Goal: Find specific page/section: Find specific page/section

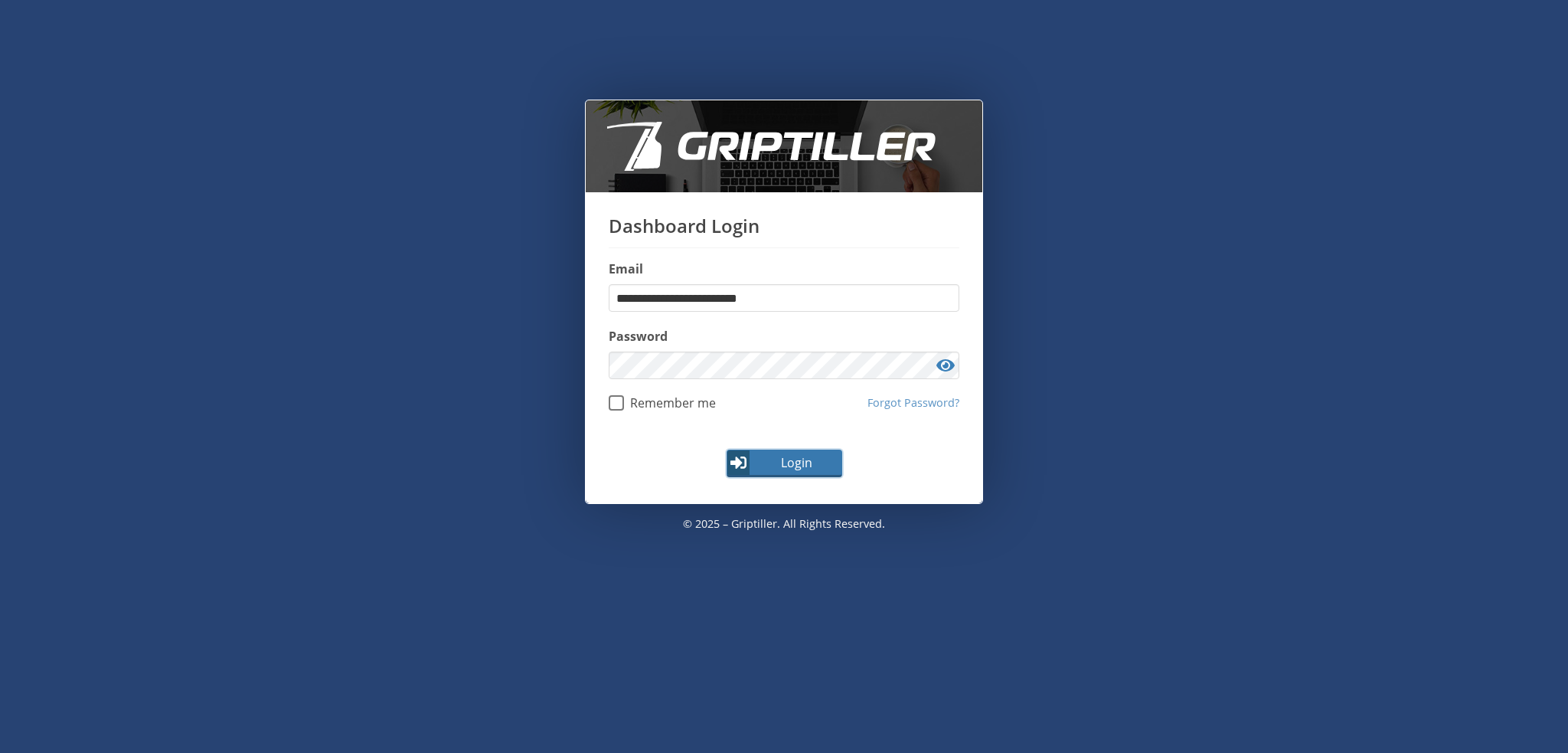
click at [777, 454] on span "Login" at bounding box center [796, 462] width 89 height 18
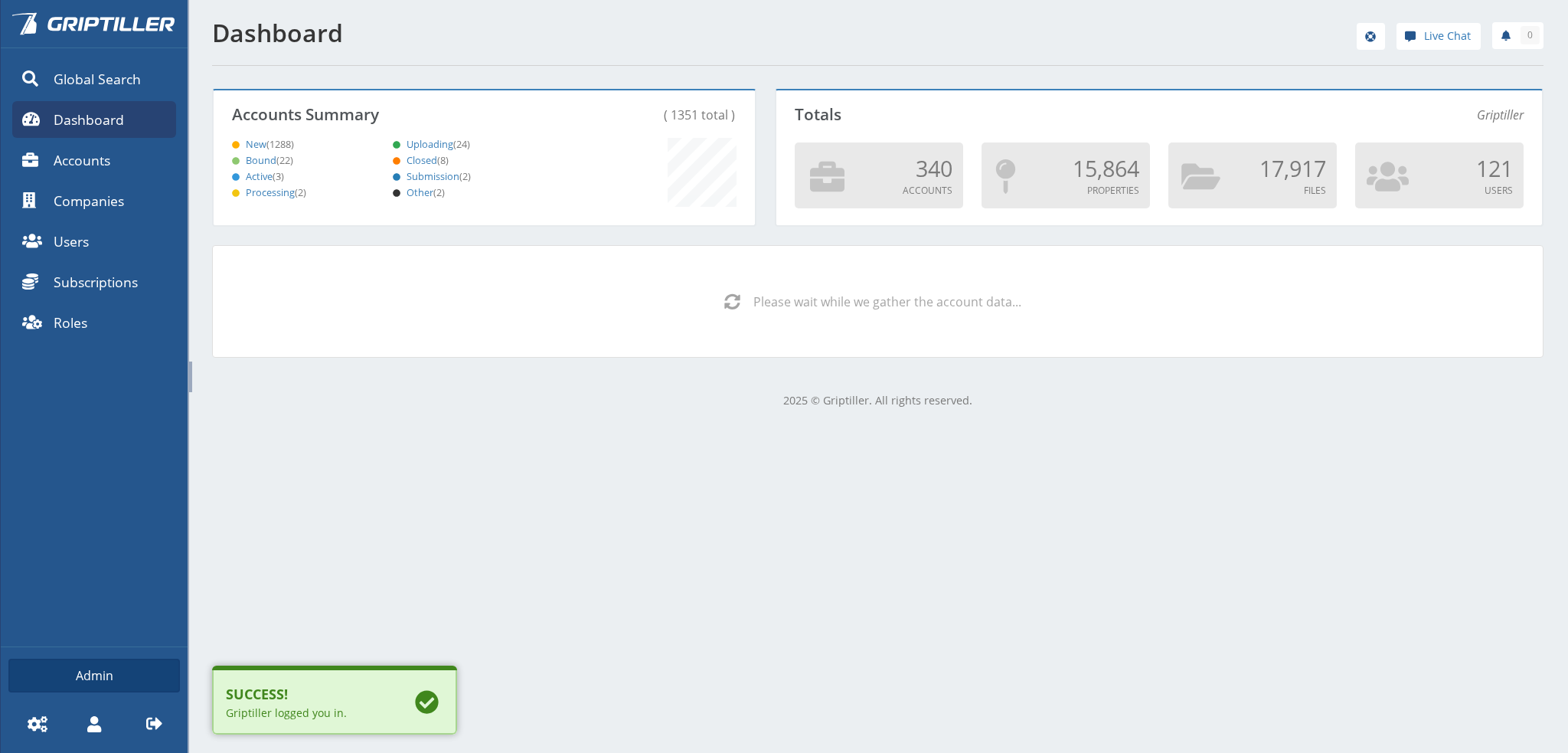
scroll to position [134, 537]
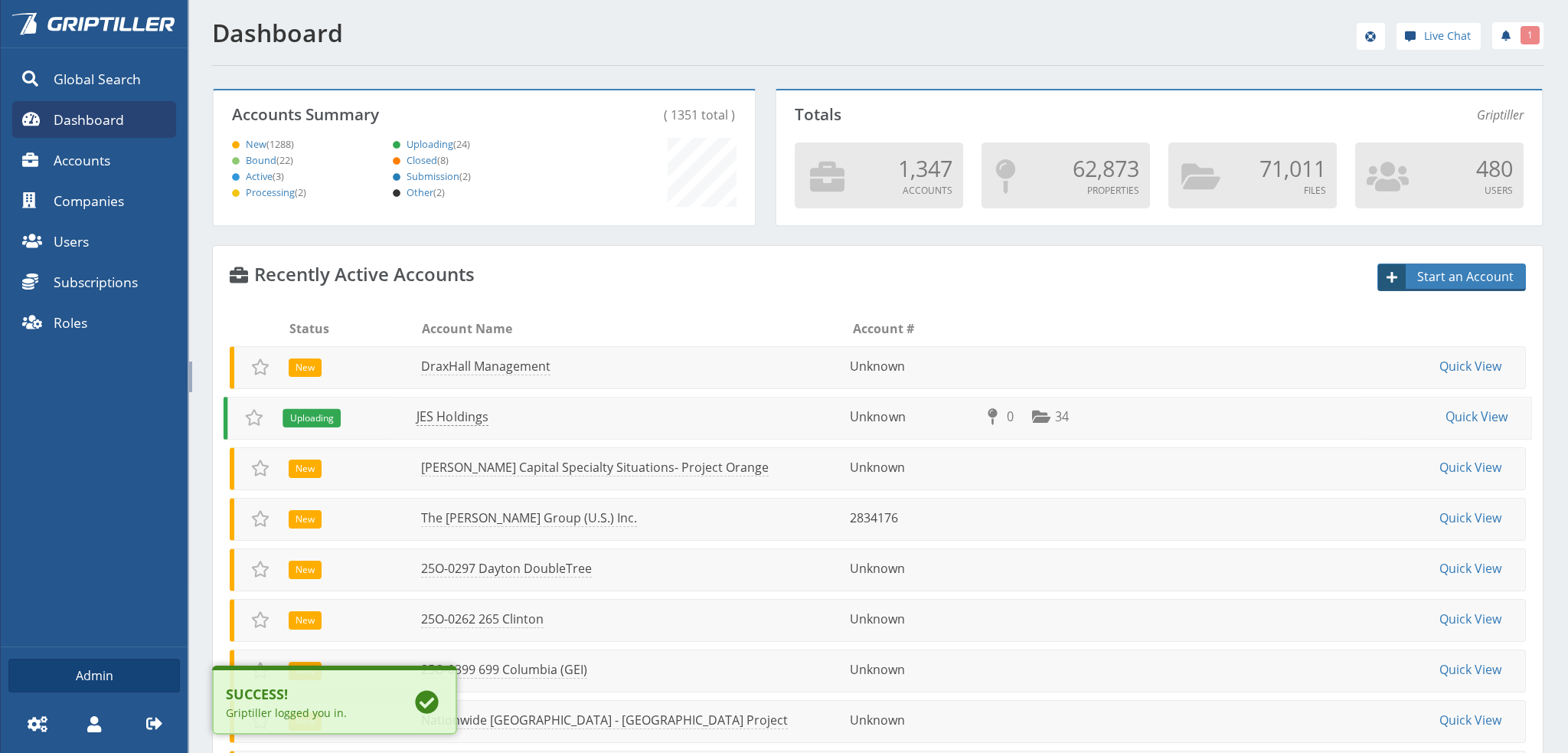
click at [454, 421] on link "JES Holdings" at bounding box center [453, 417] width 72 height 17
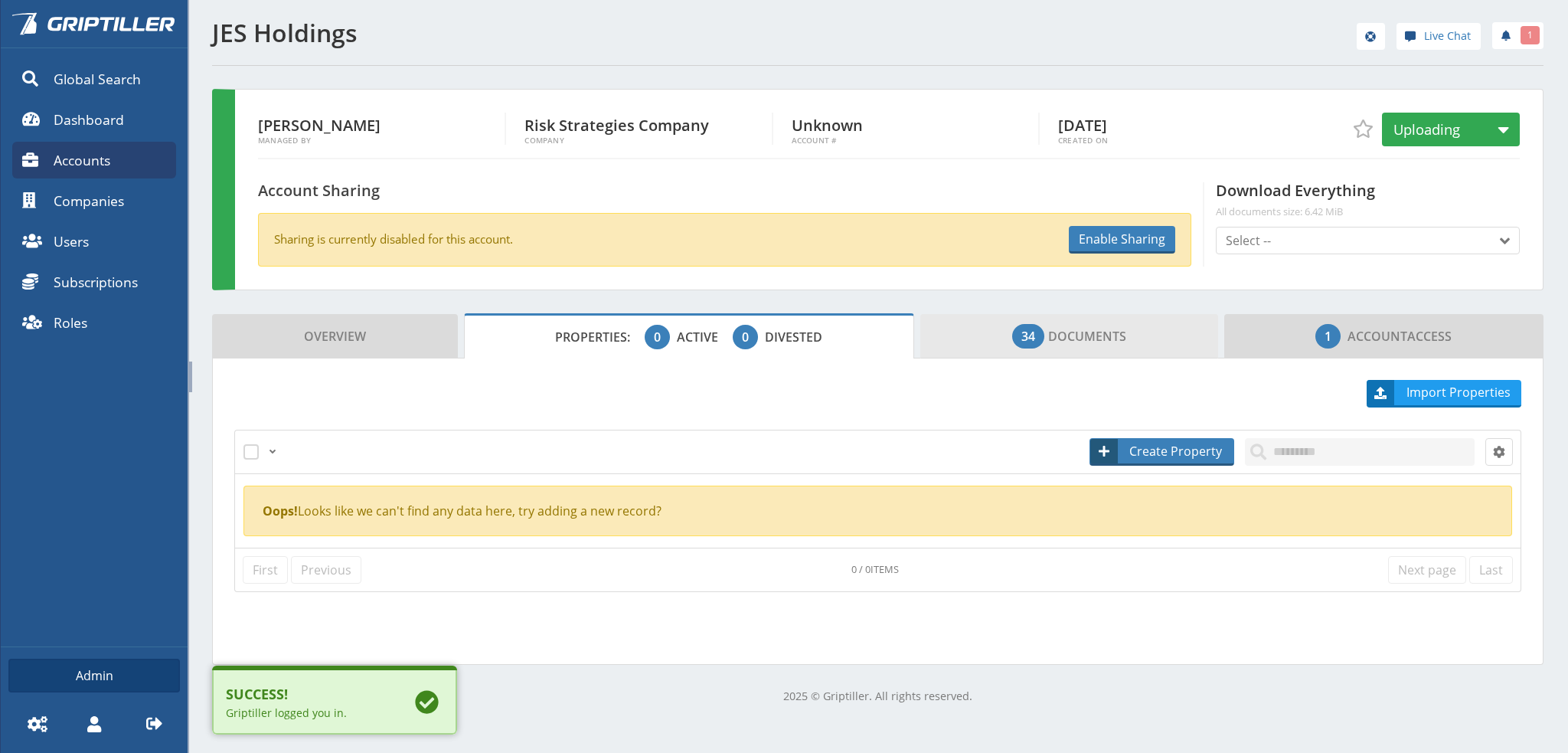
click at [1066, 342] on span "34 Documents" at bounding box center [1069, 336] width 114 height 31
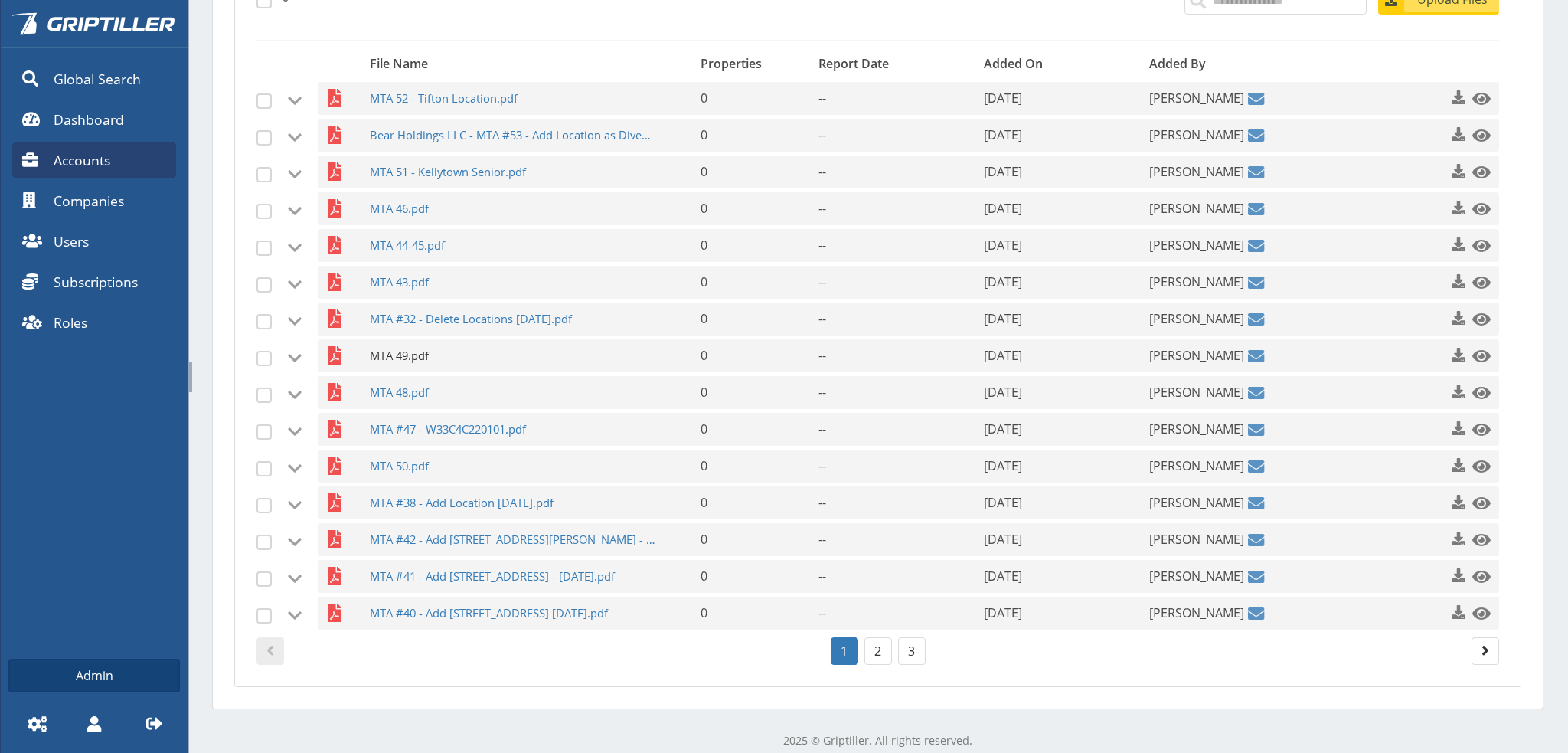
scroll to position [471, 0]
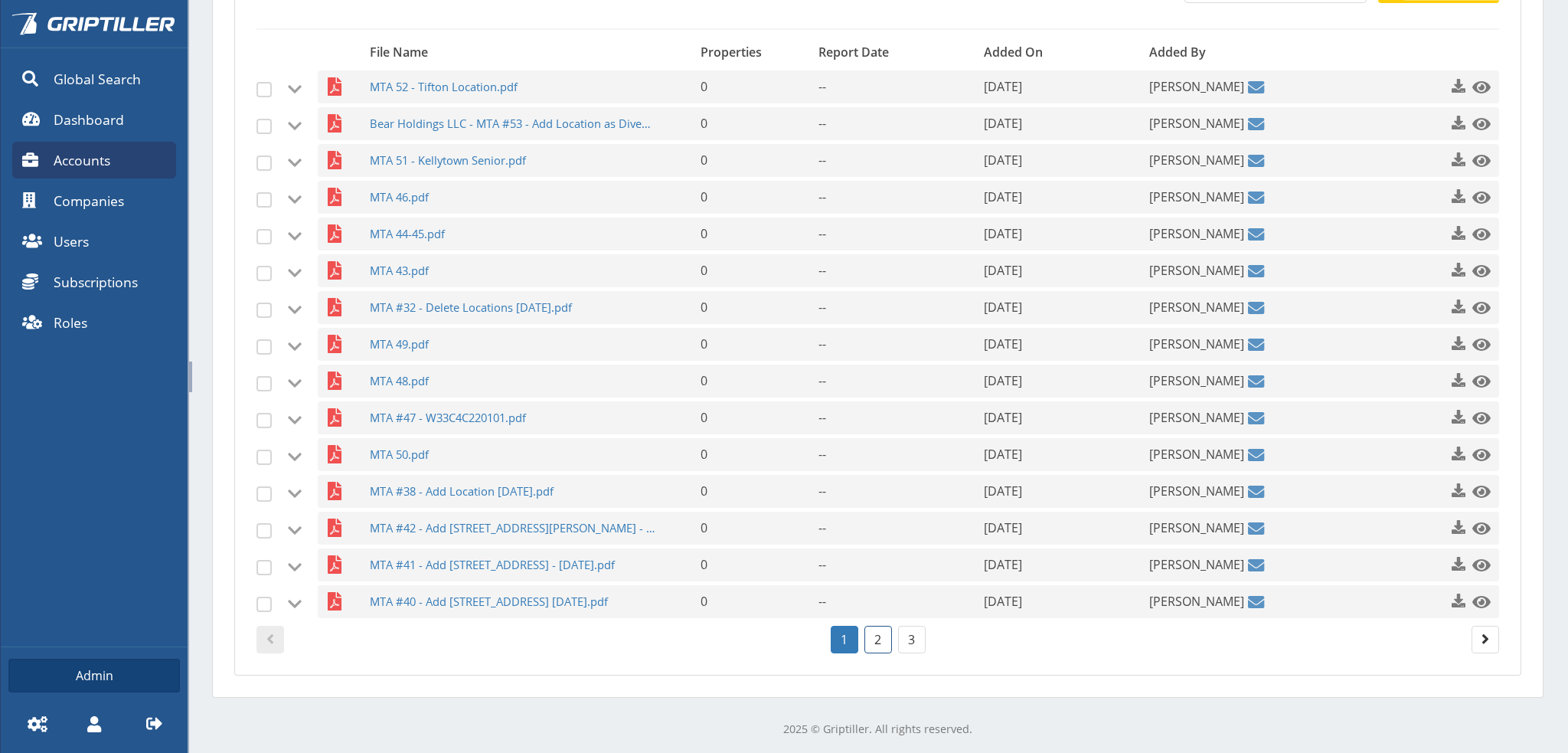
click at [872, 645] on link "2" at bounding box center [878, 639] width 28 height 28
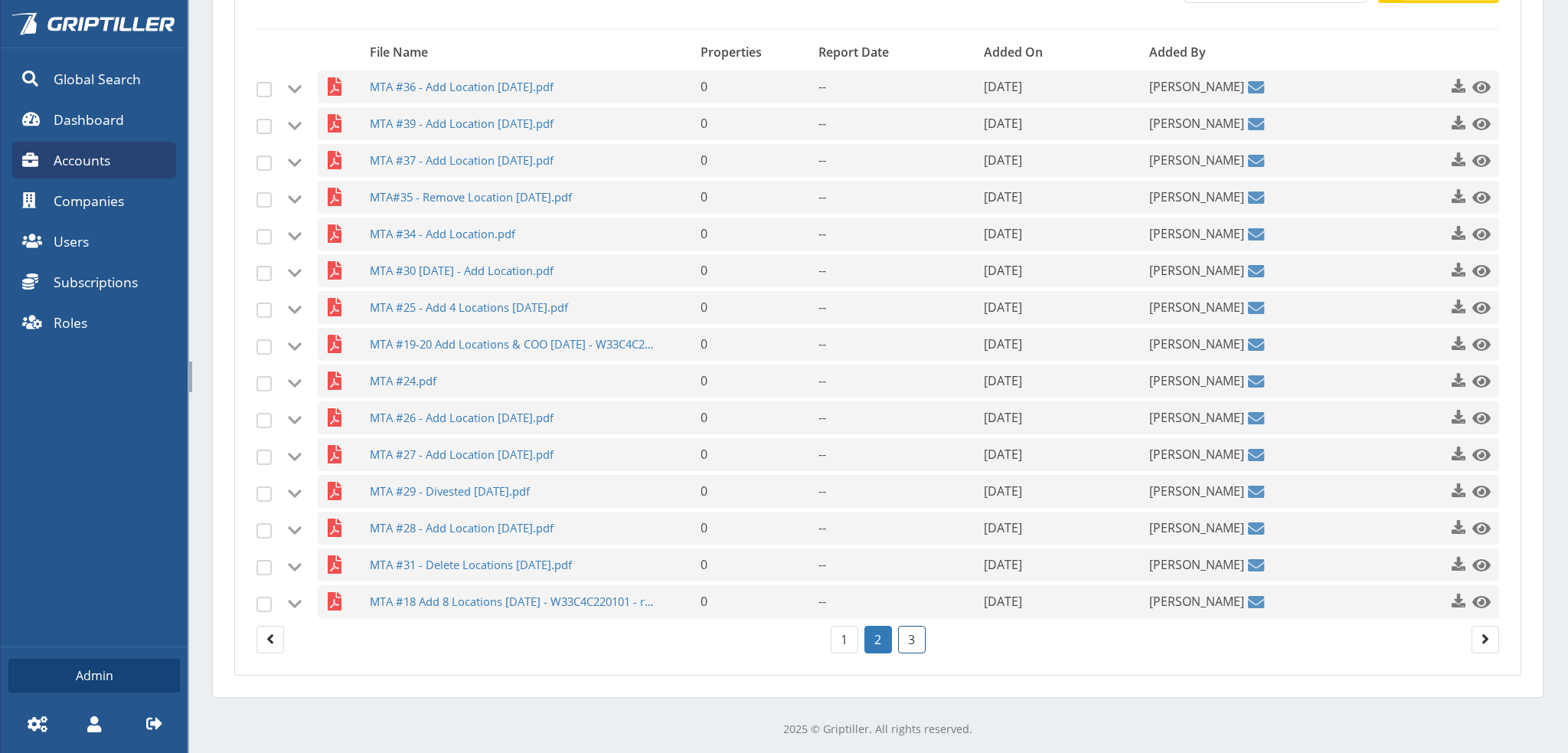
click at [909, 637] on link "3" at bounding box center [912, 639] width 28 height 28
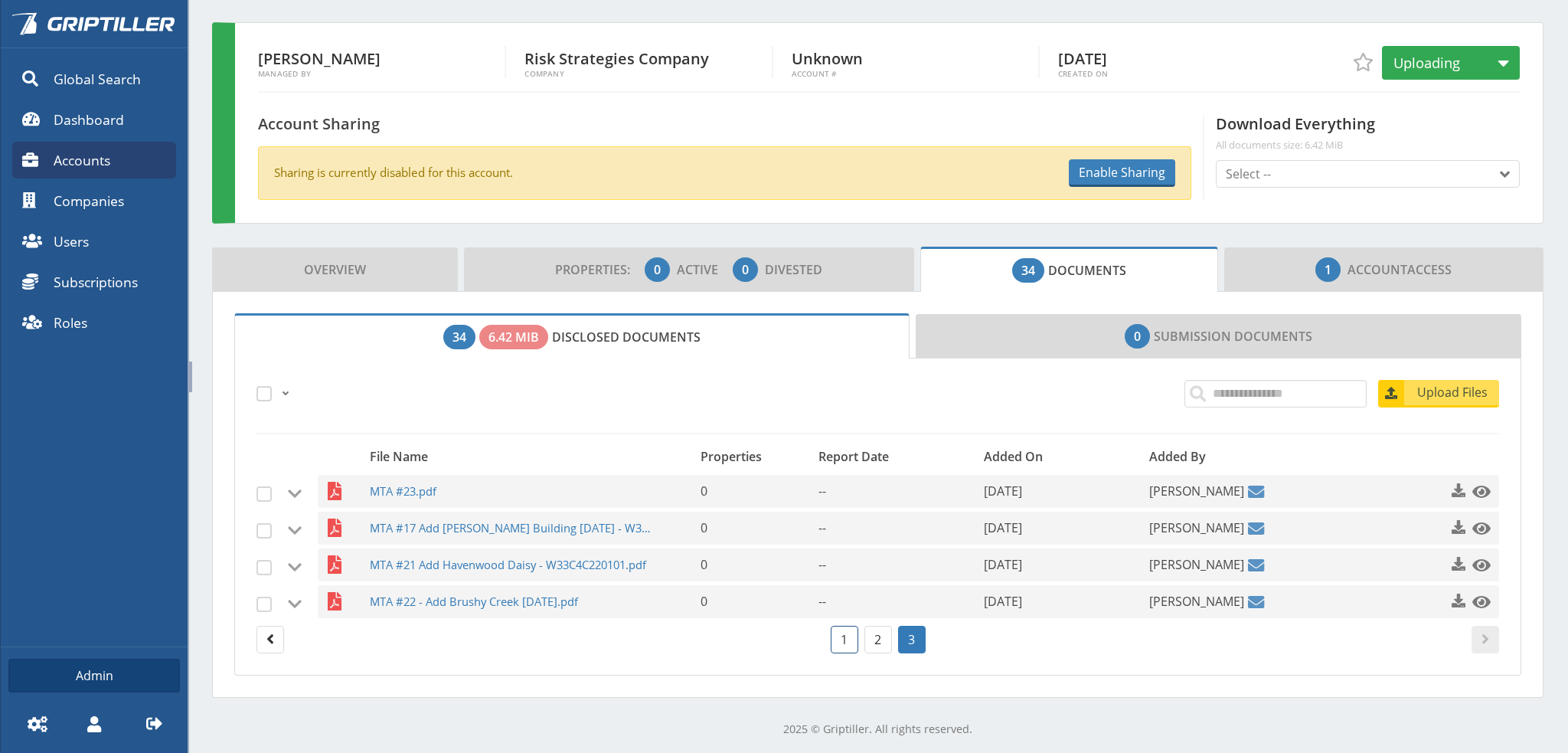
click at [842, 636] on link "1" at bounding box center [844, 639] width 28 height 28
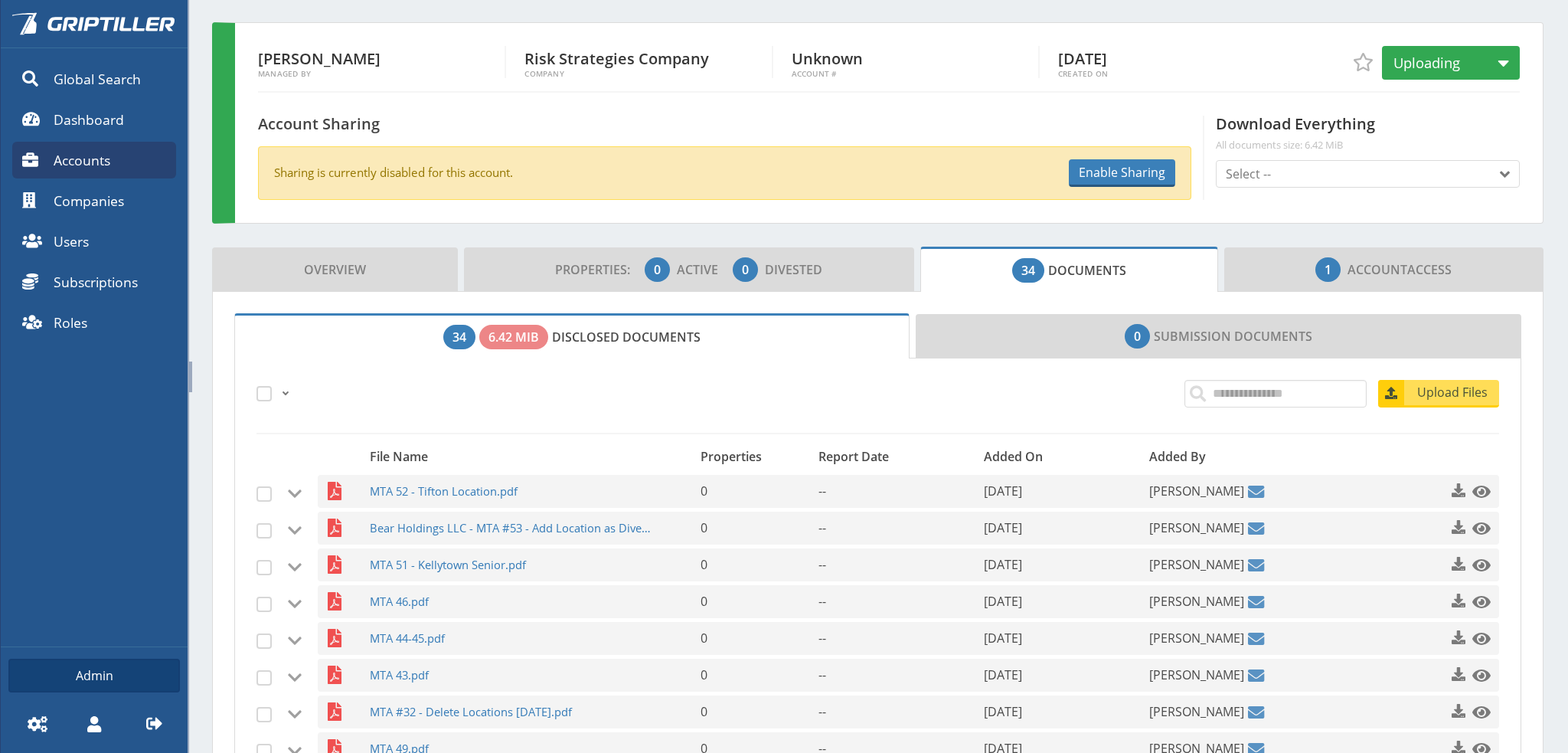
scroll to position [471, 0]
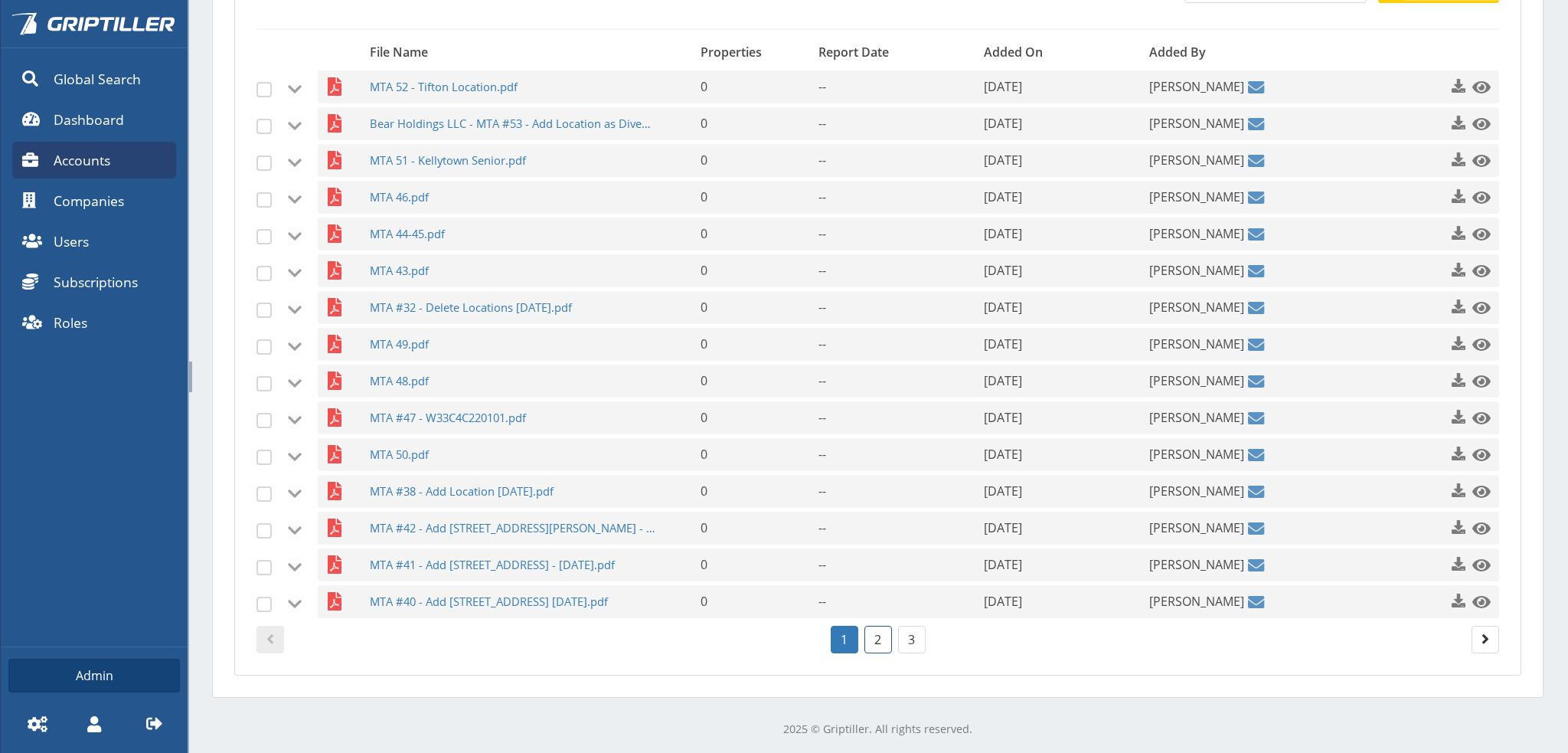
click at [872, 629] on link "2" at bounding box center [878, 639] width 28 height 28
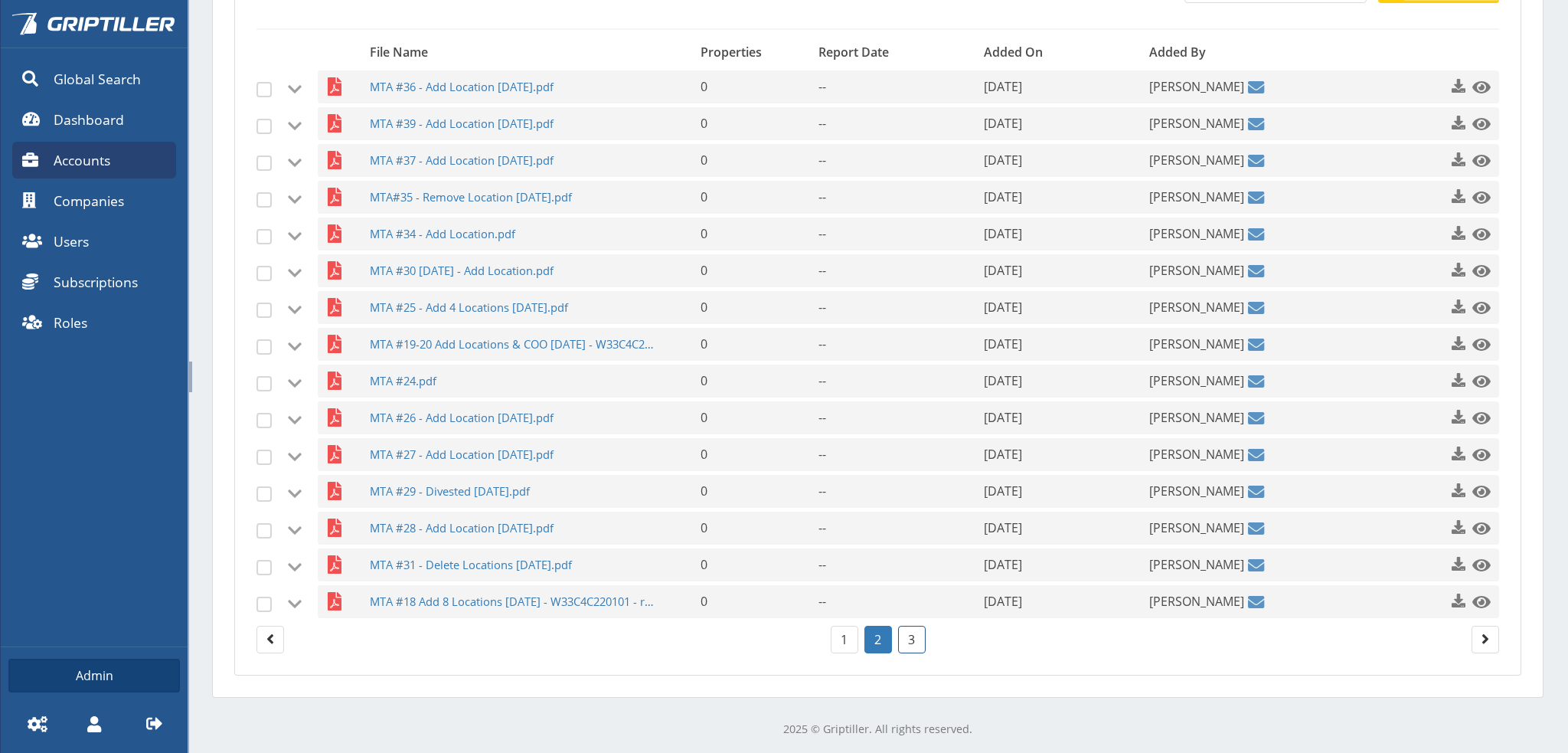
click at [903, 635] on link "3" at bounding box center [912, 639] width 28 height 28
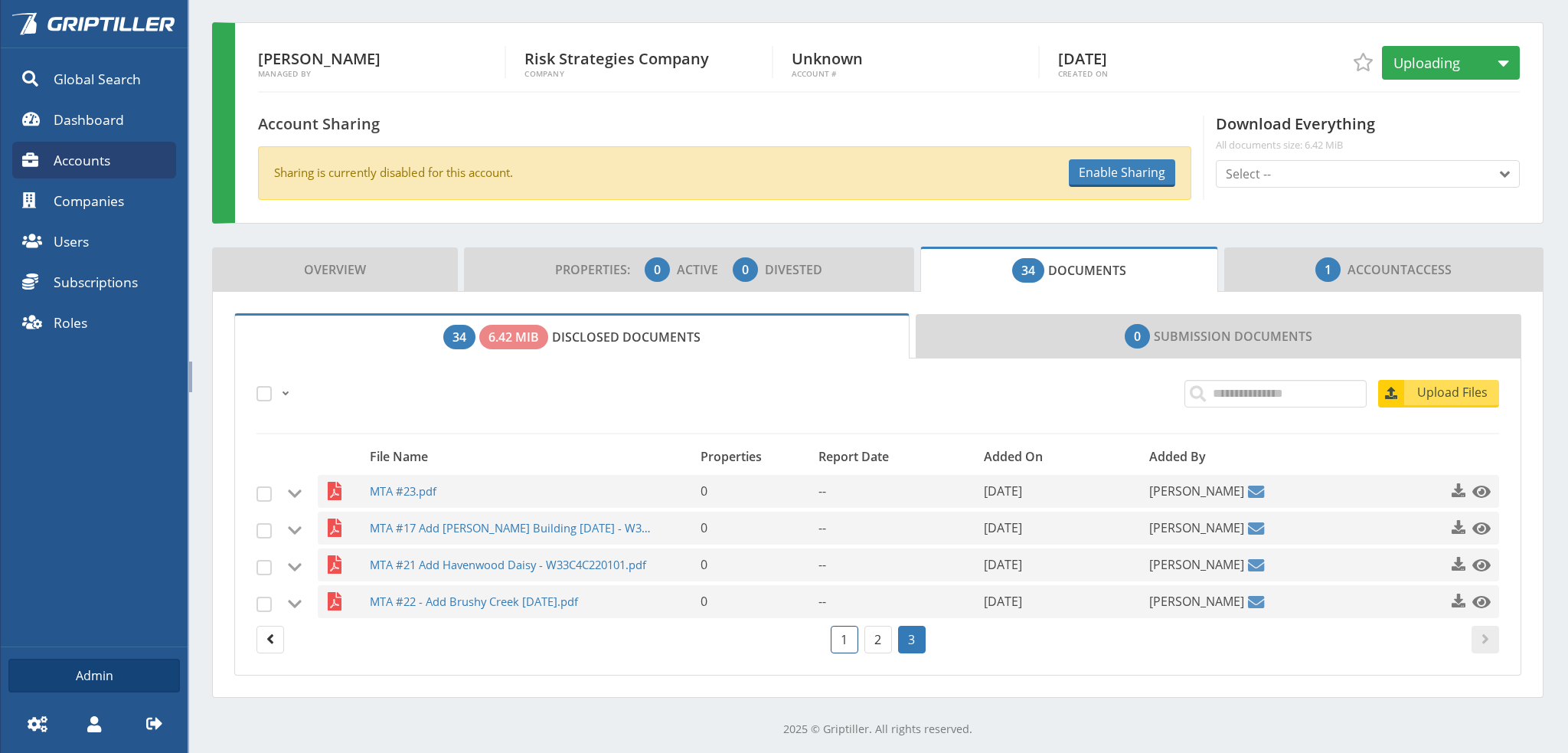
click at [838, 641] on link "1" at bounding box center [844, 639] width 28 height 28
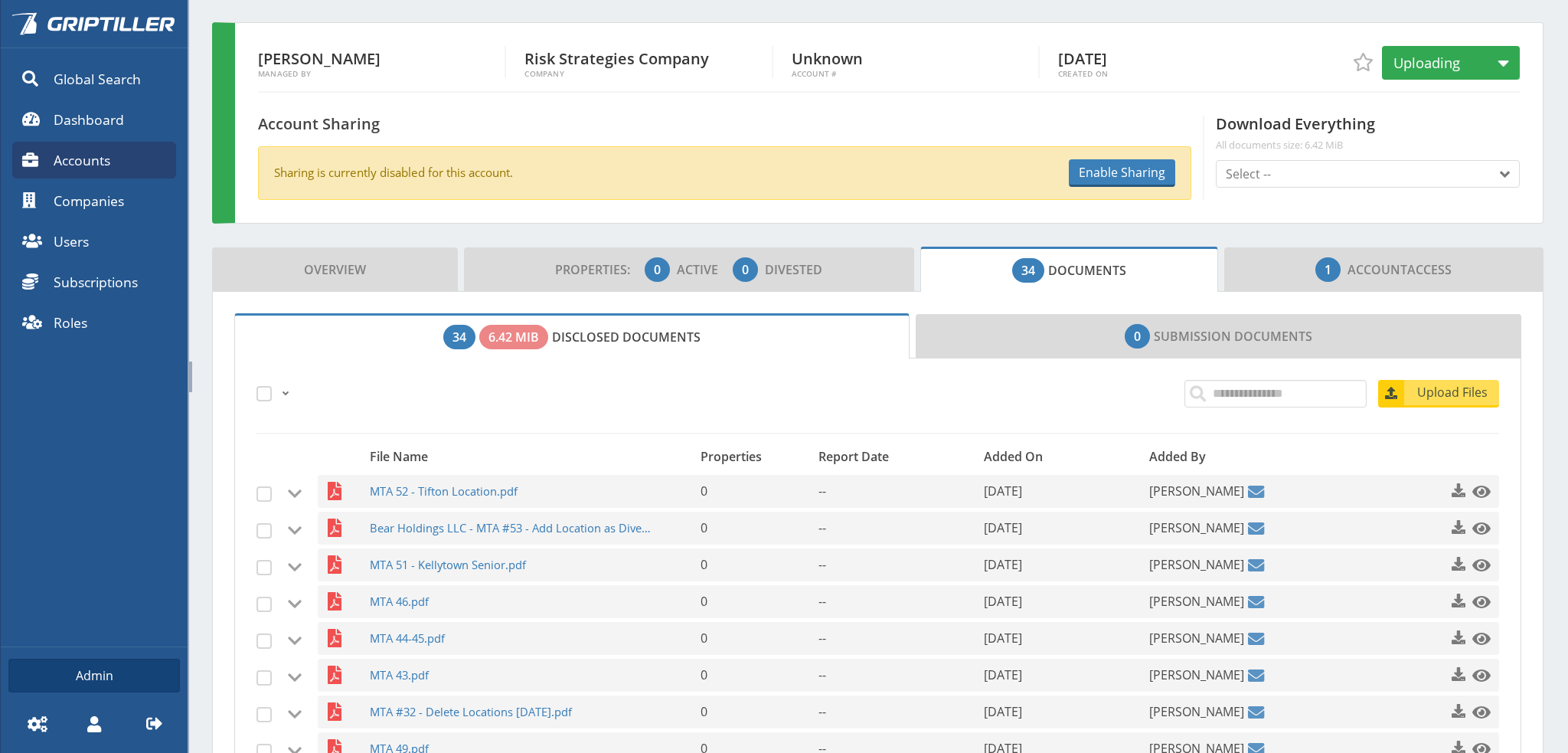
scroll to position [0, 0]
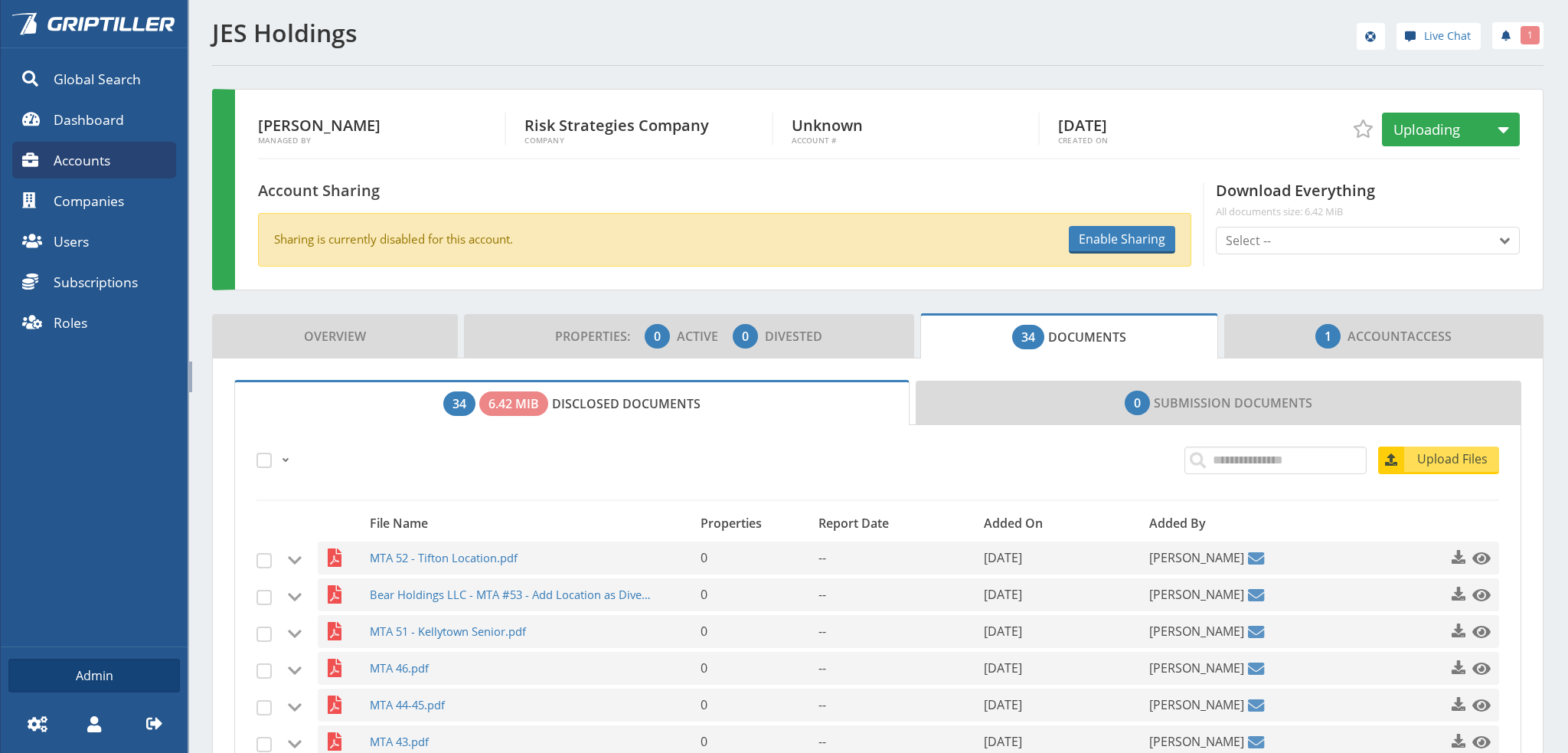
click at [153, 723] on icon at bounding box center [153, 723] width 15 height 13
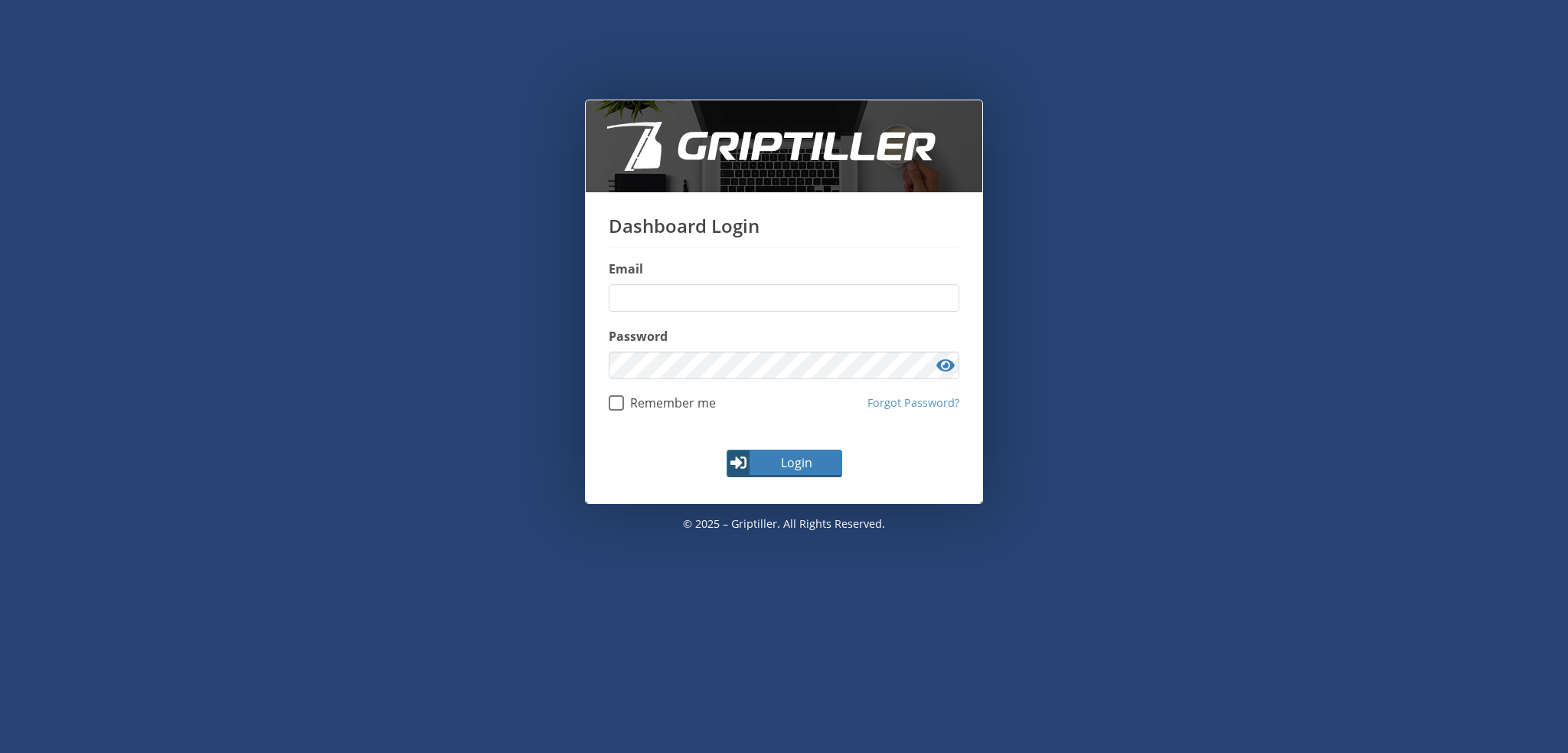
type input "**********"
drag, startPoint x: 373, startPoint y: 311, endPoint x: 380, endPoint y: 303, distance: 10.6
click at [376, 308] on div "**********" at bounding box center [784, 401] width 1519 height 602
